Goal: Ask a question

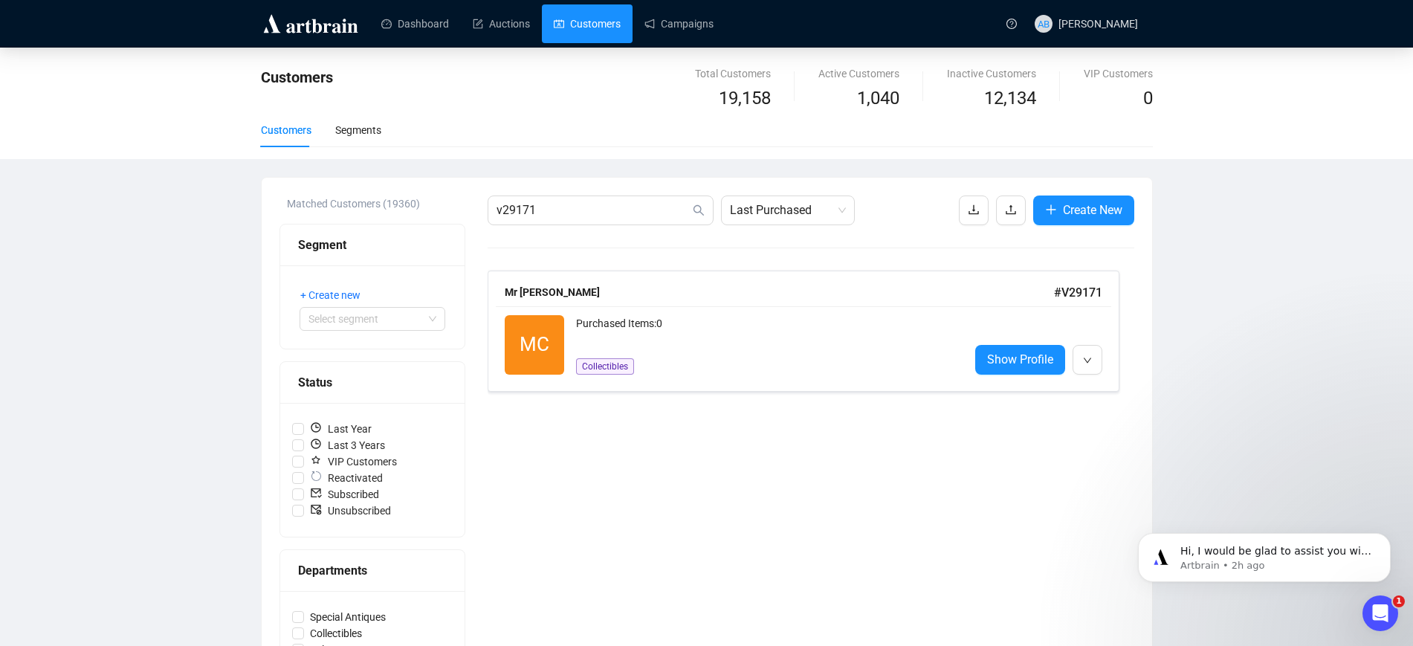
scroll to position [2, 0]
click at [1376, 610] on icon "Open Intercom Messenger" at bounding box center [1378, 611] width 25 height 25
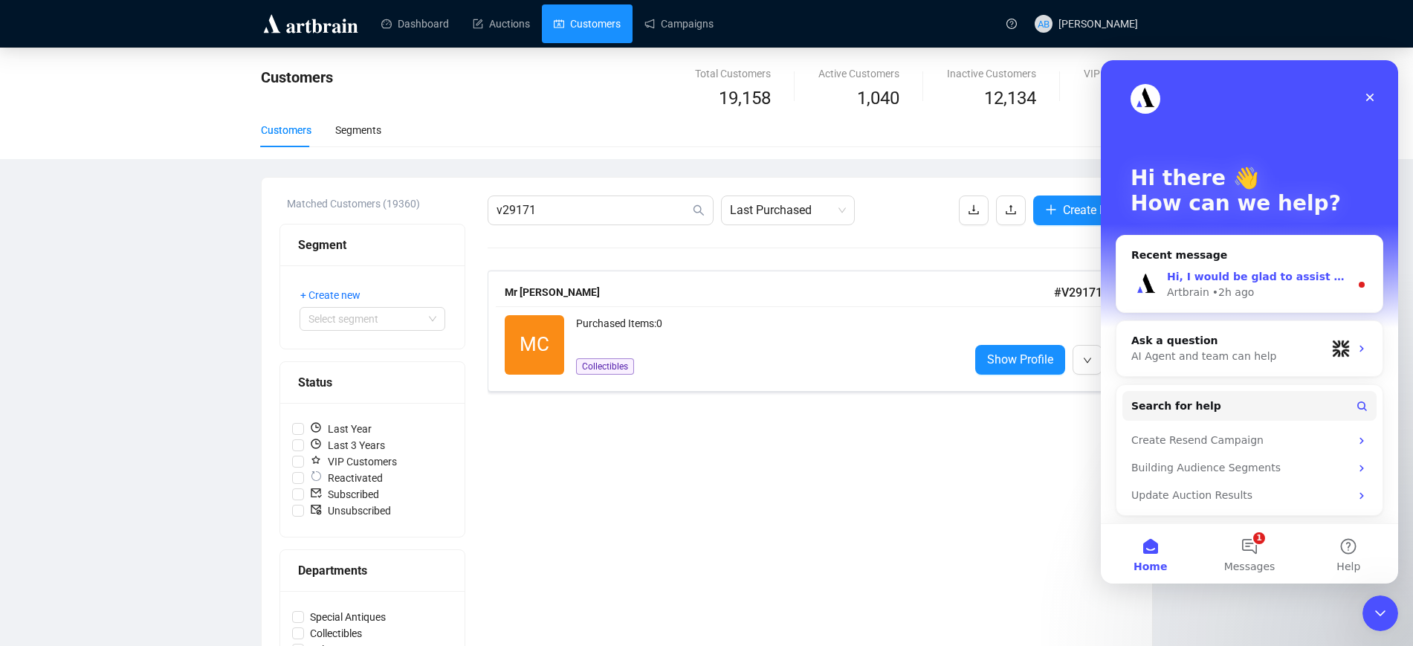
click at [1225, 289] on div "• 2h ago" at bounding box center [1233, 293] width 42 height 16
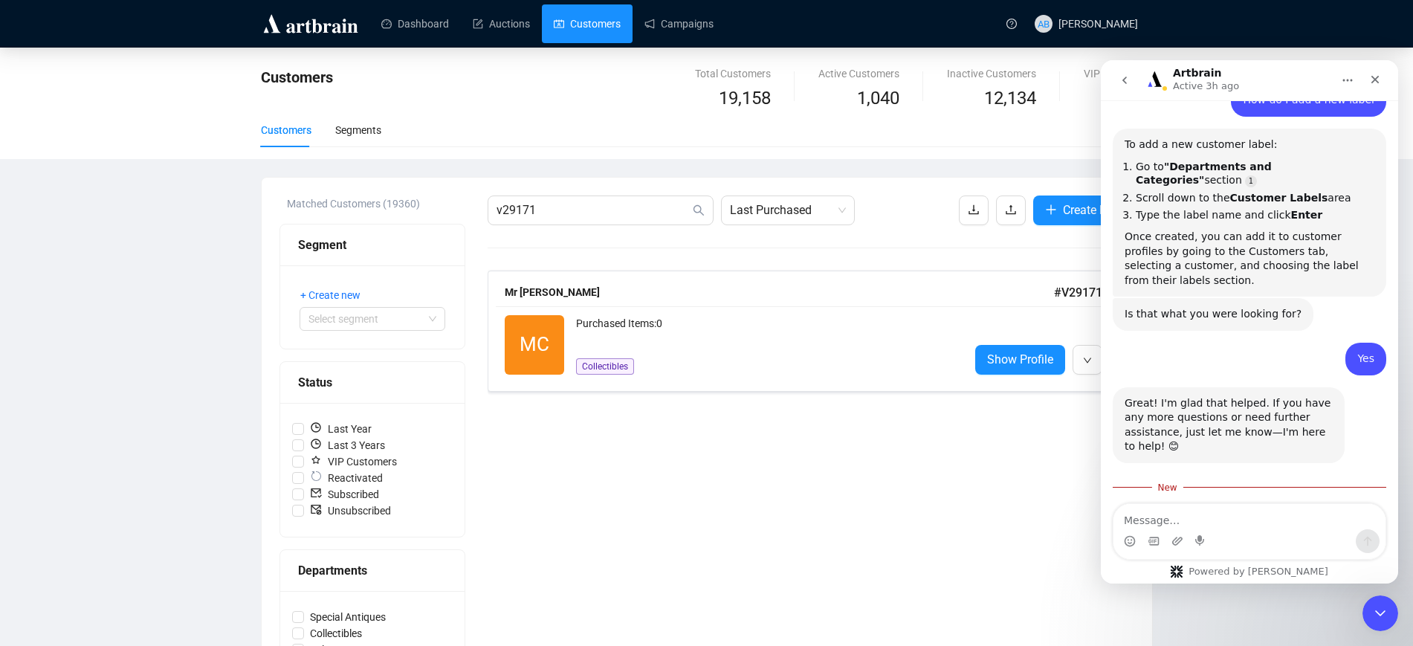
scroll to position [1397, 0]
click at [1210, 514] on textarea "Message…" at bounding box center [1249, 516] width 272 height 25
click at [665, 33] on link "Campaigns" at bounding box center [678, 23] width 69 height 39
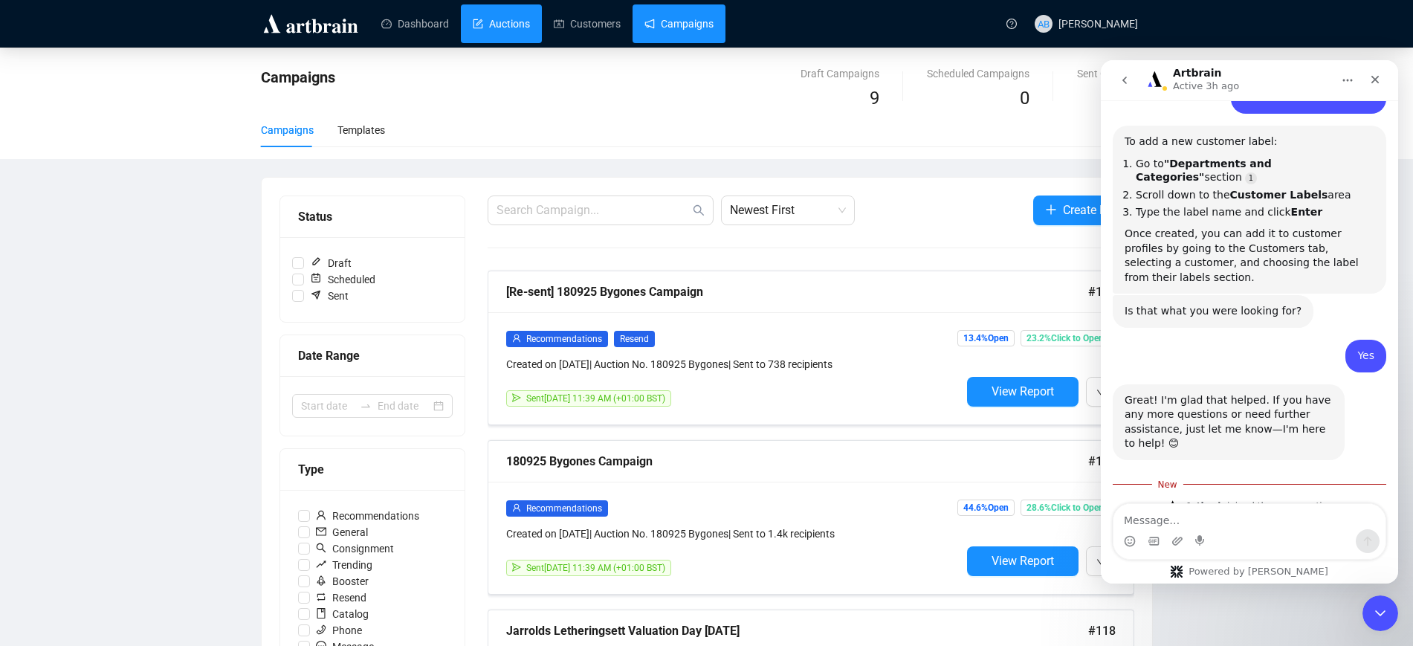
click at [484, 17] on link "Auctions" at bounding box center [501, 23] width 57 height 39
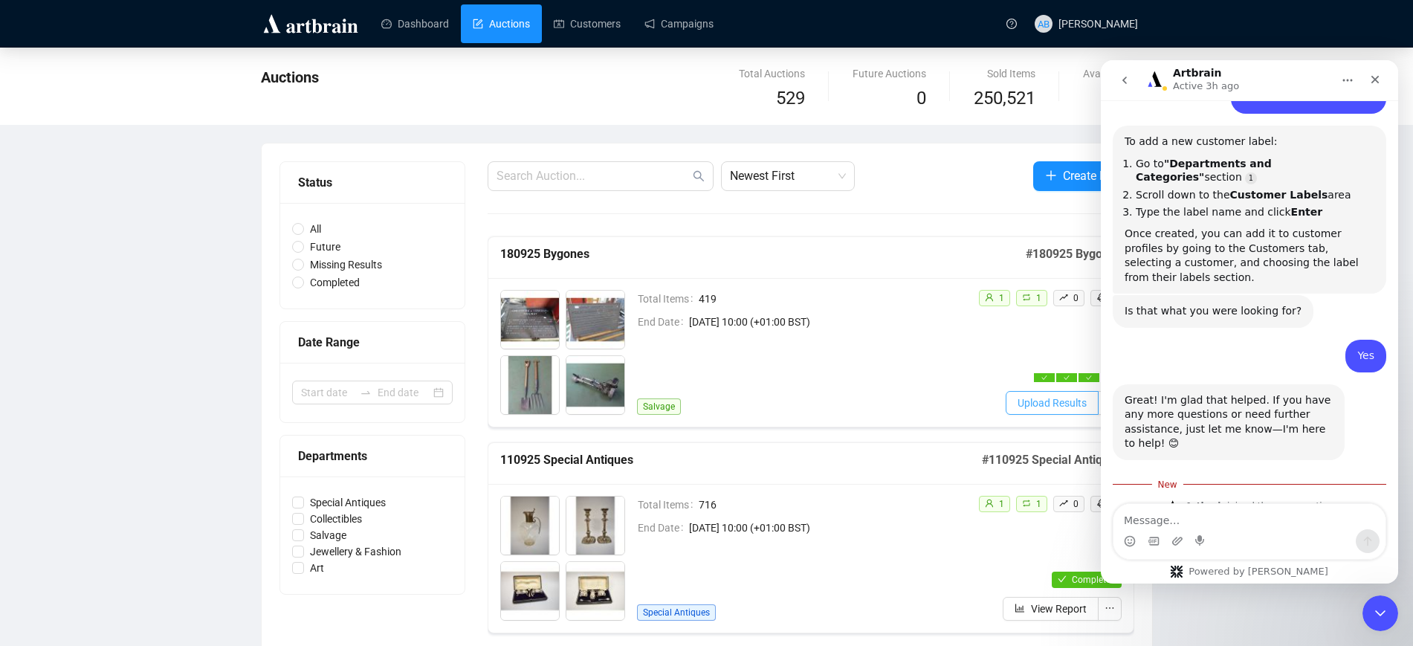
click at [1040, 401] on span "Upload Results" at bounding box center [1051, 403] width 69 height 16
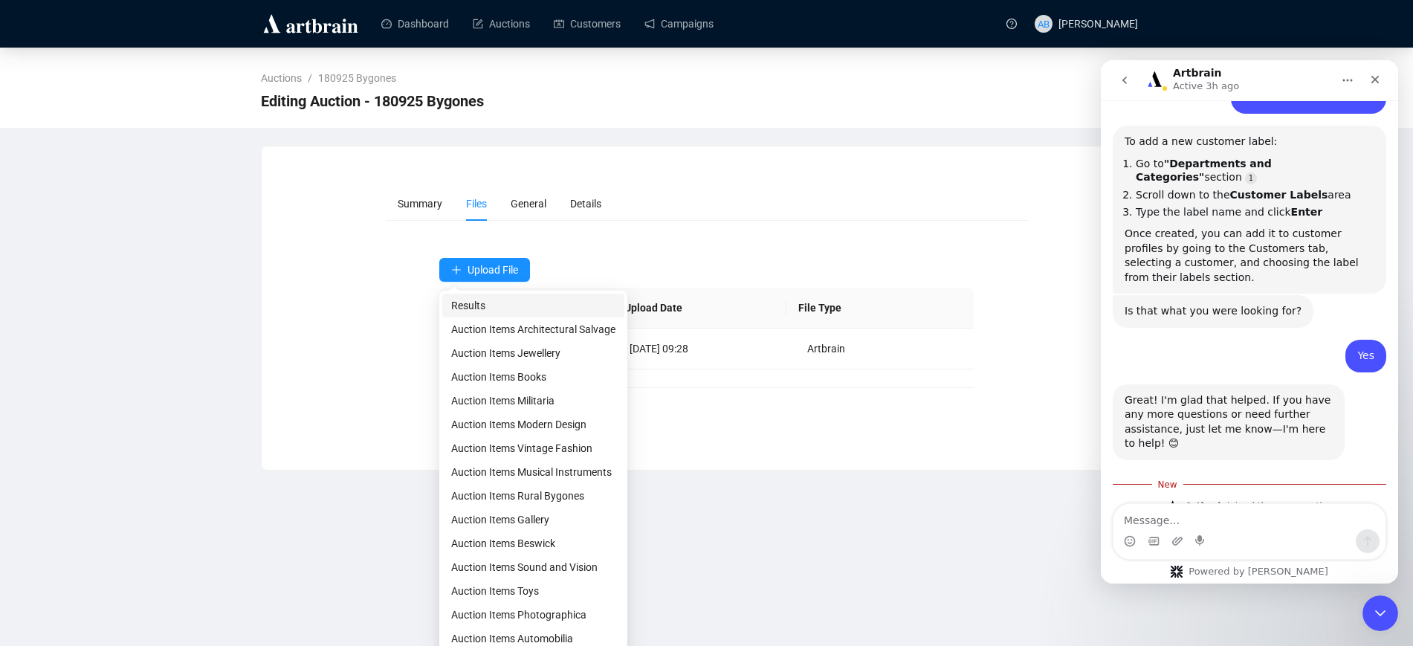
click at [508, 301] on span "Results" at bounding box center [533, 305] width 164 height 16
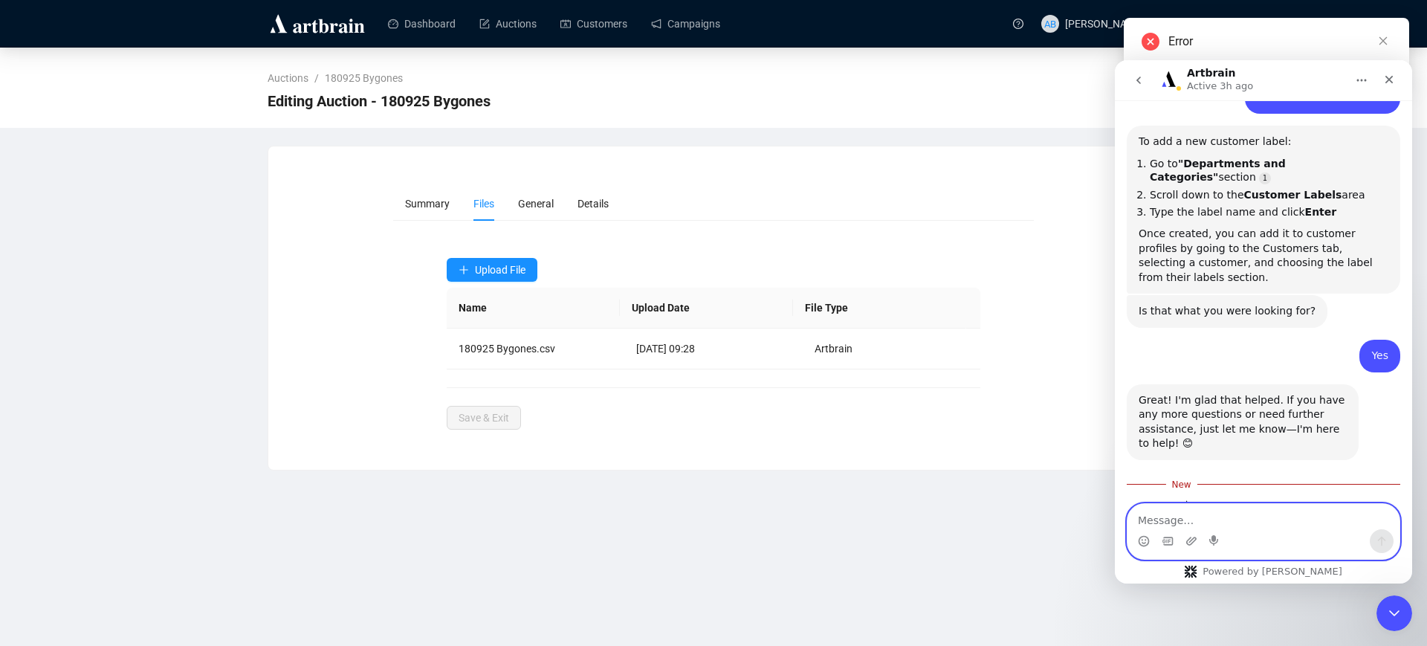
click at [1188, 517] on textarea "Message…" at bounding box center [1263, 516] width 272 height 25
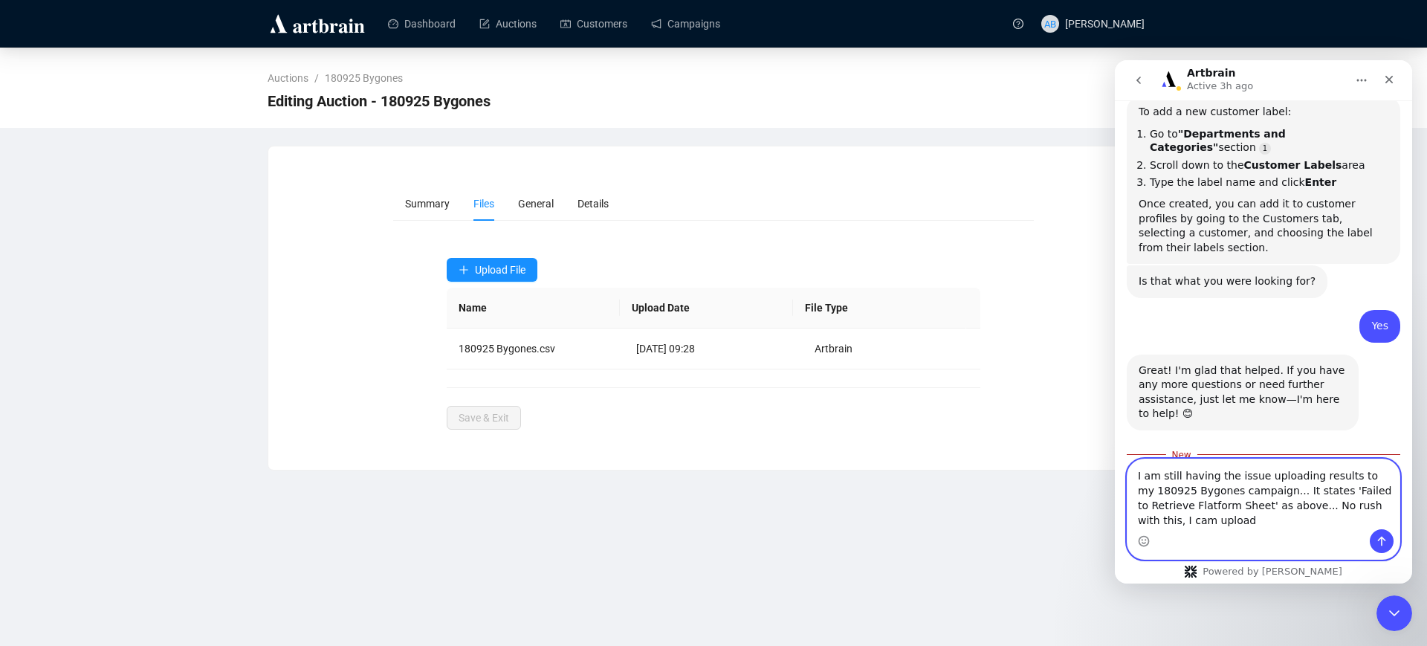
scroll to position [1442, 0]
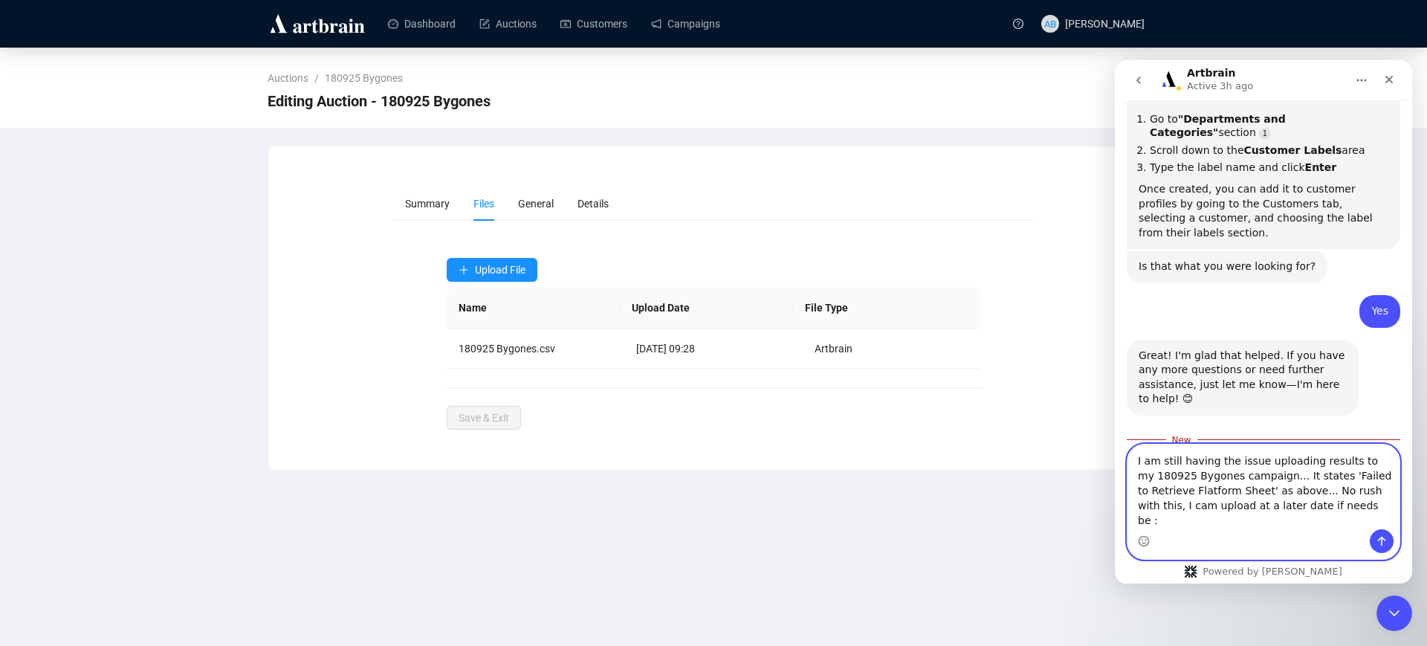
type textarea "I am still having the issue uploading results to my 180925 Bygones campaign... …"
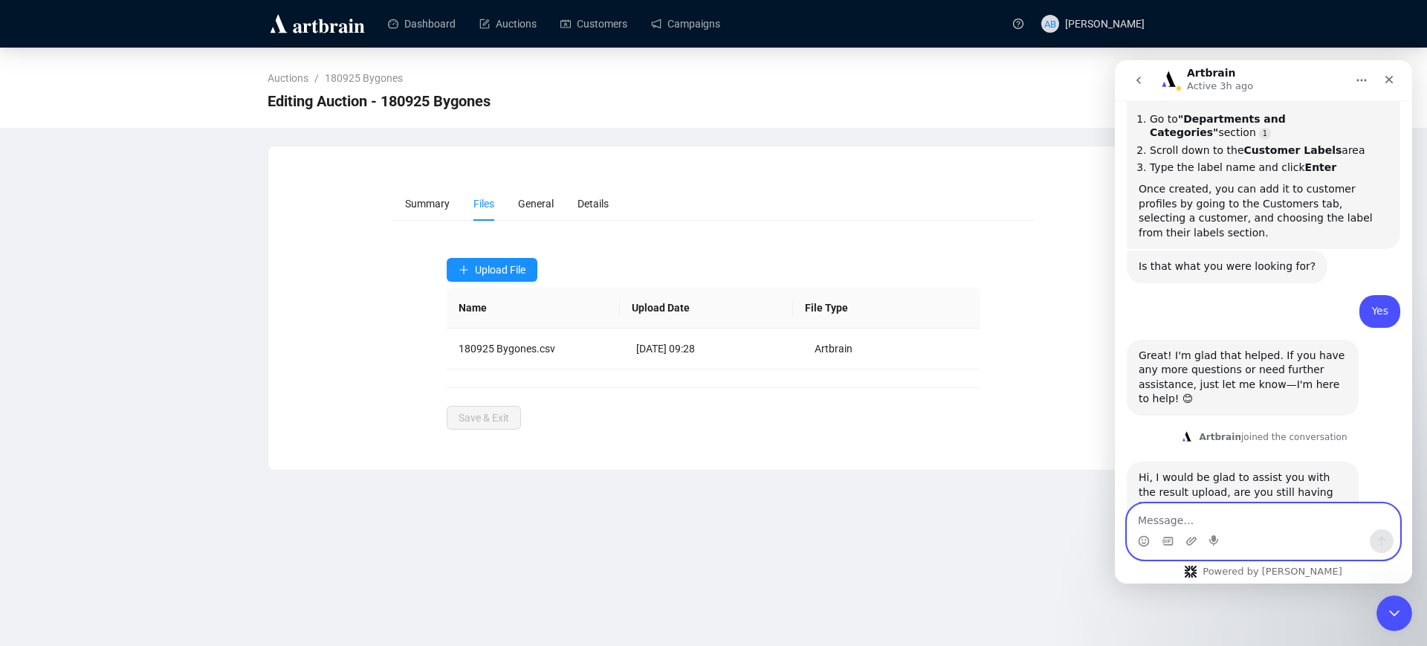
scroll to position [1475, 0]
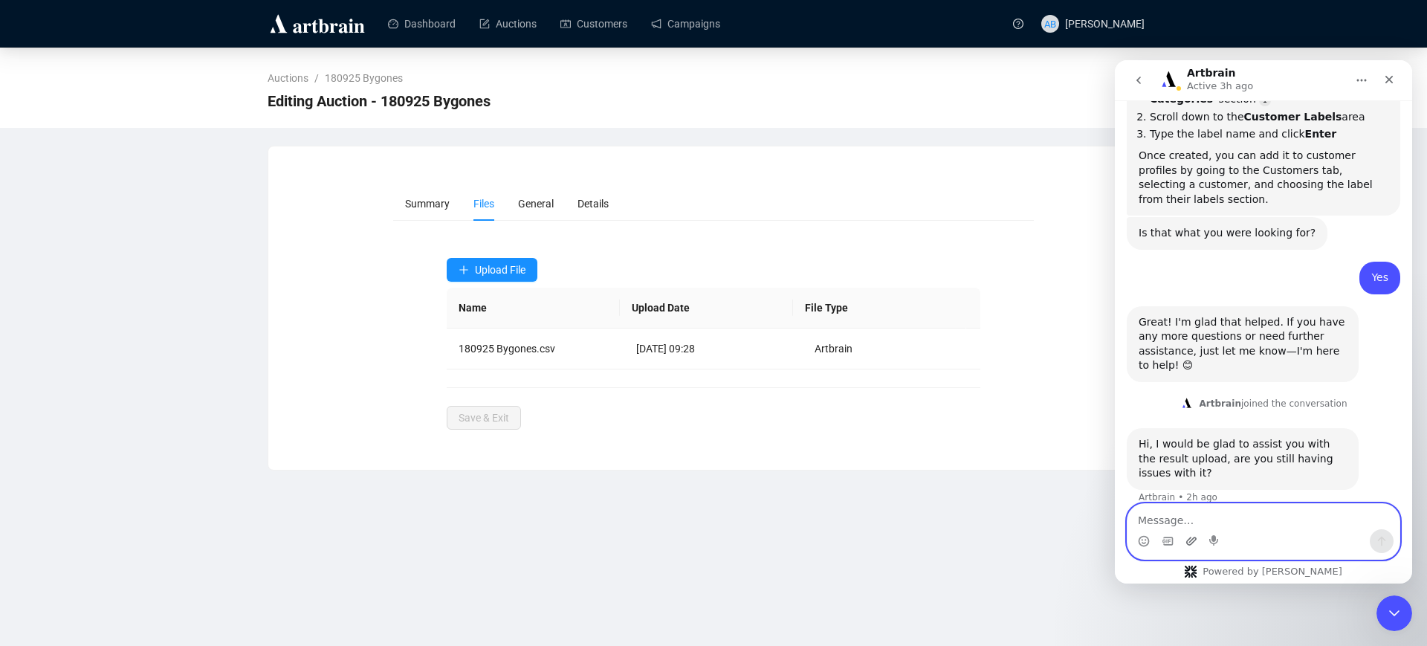
click at [1191, 542] on icon "Upload attachment" at bounding box center [1191, 541] width 12 height 12
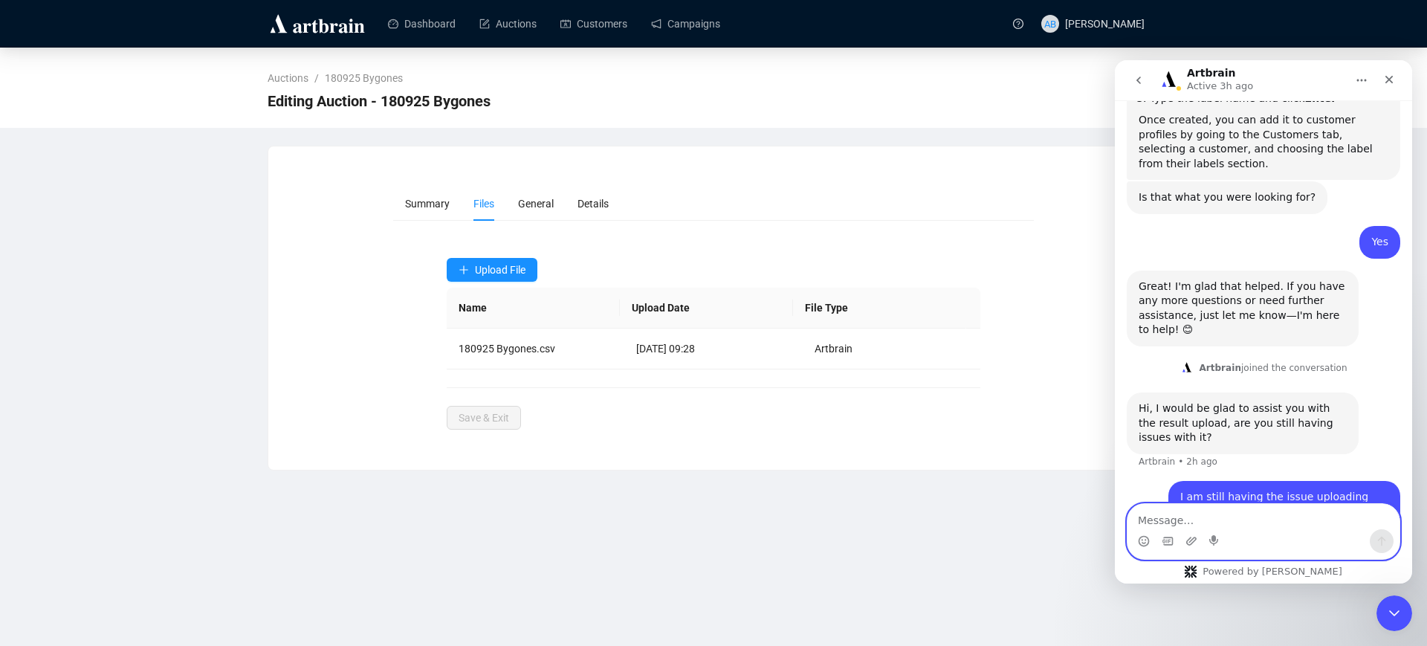
click at [1258, 516] on textarea "Message…" at bounding box center [1263, 516] width 272 height 25
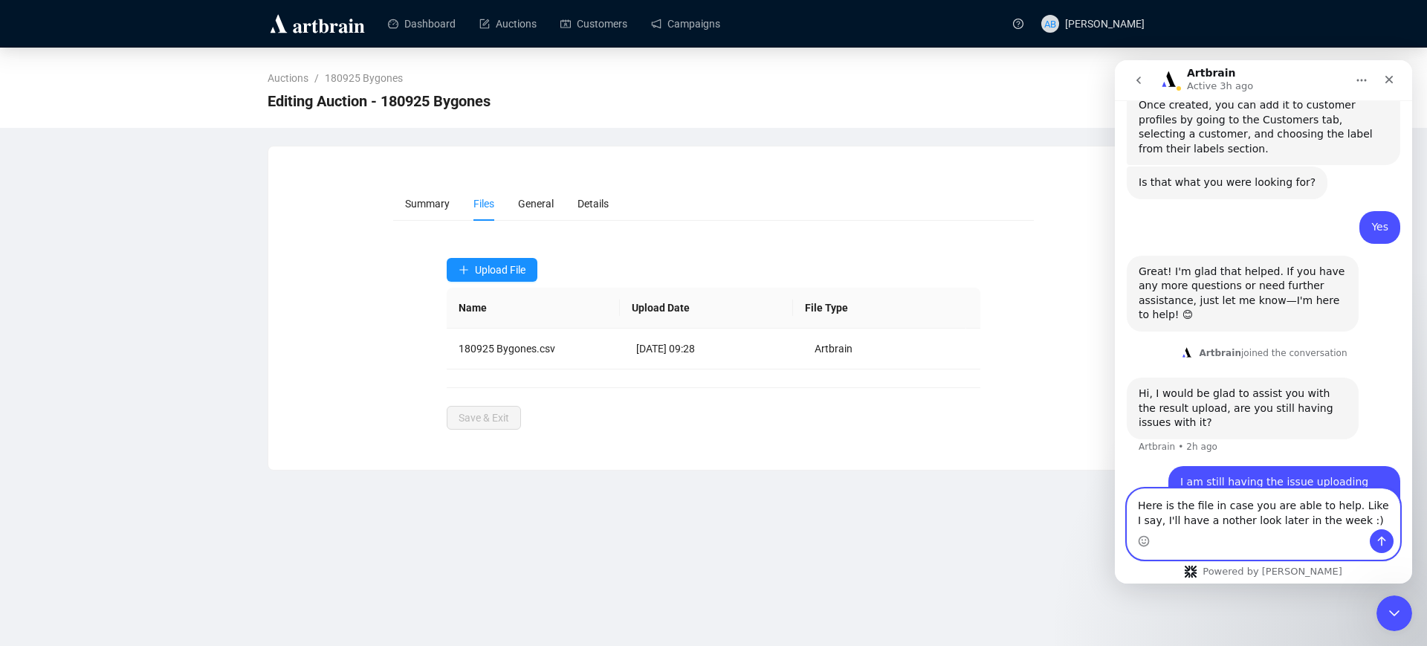
click at [1185, 516] on textarea "Here is the file in case you are able to help. Like I say, I'll have a nother l…" at bounding box center [1263, 509] width 272 height 40
type textarea "Here is the file in case you are able to help. Like I say, I'll have another lo…"
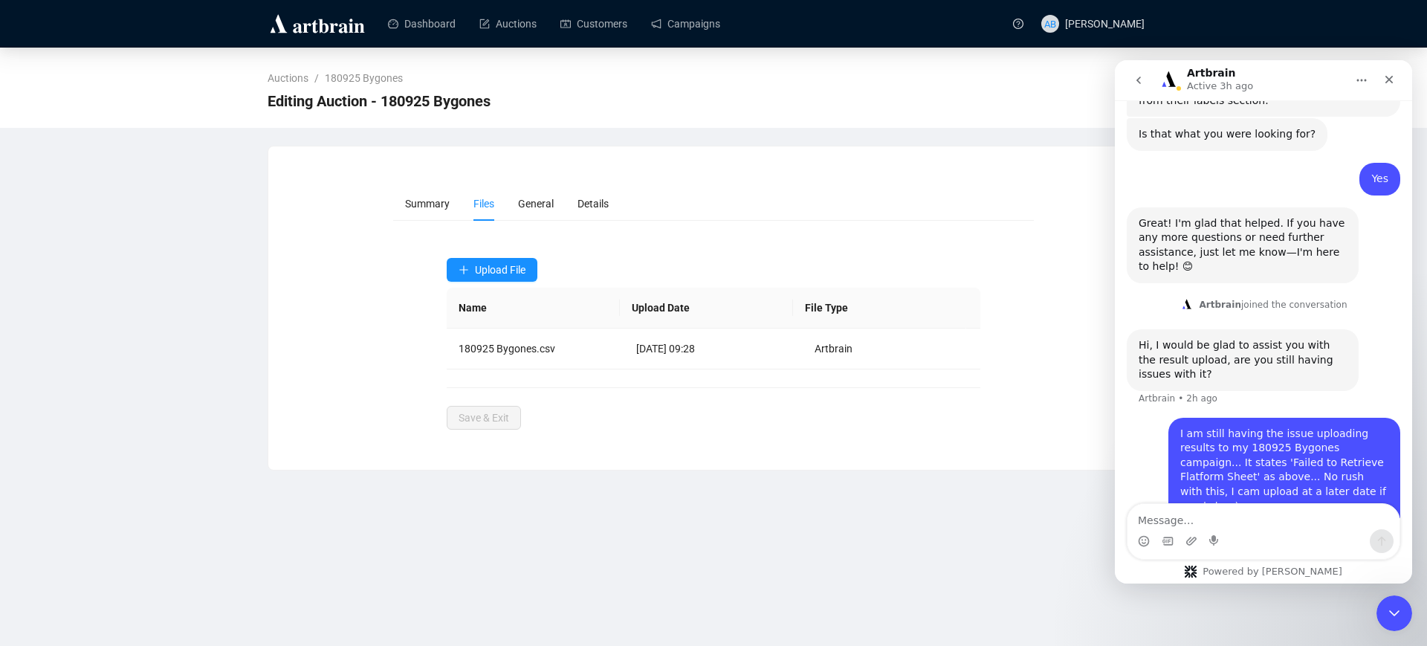
click at [261, 230] on div "Auctions / 180925 Bygones Editing Auction - 180925 Bygones Summary Files Genera…" at bounding box center [713, 259] width 1427 height 423
click at [1397, 74] on div "Close" at bounding box center [1389, 79] width 27 height 27
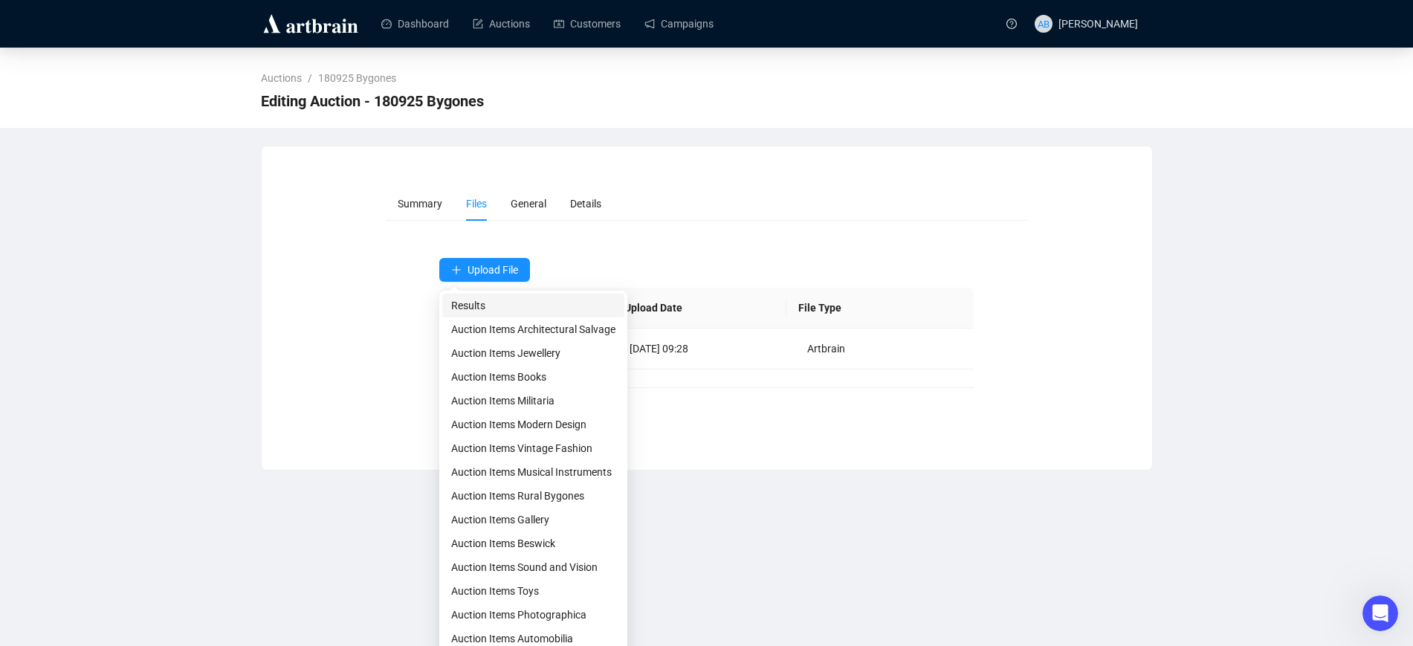
click at [514, 302] on span "Results" at bounding box center [533, 305] width 164 height 16
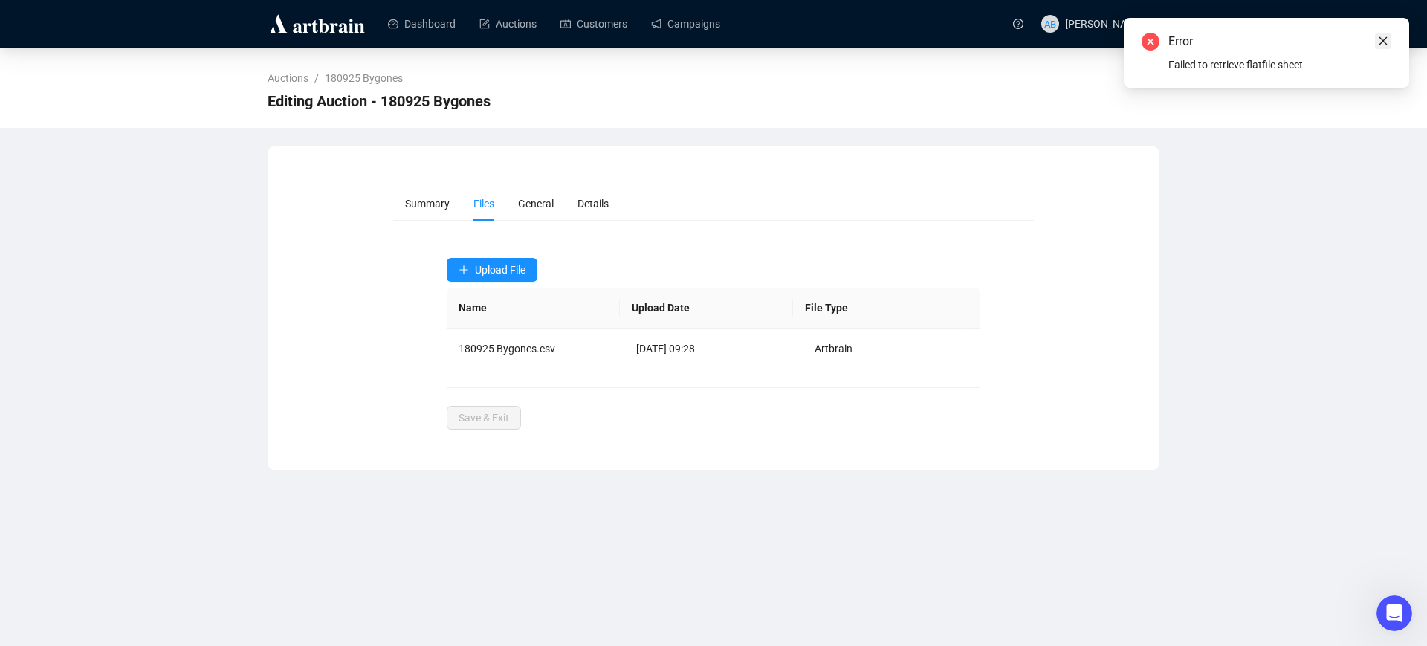
click at [1384, 39] on icon "close" at bounding box center [1383, 41] width 10 height 10
